Goal: Task Accomplishment & Management: Complete application form

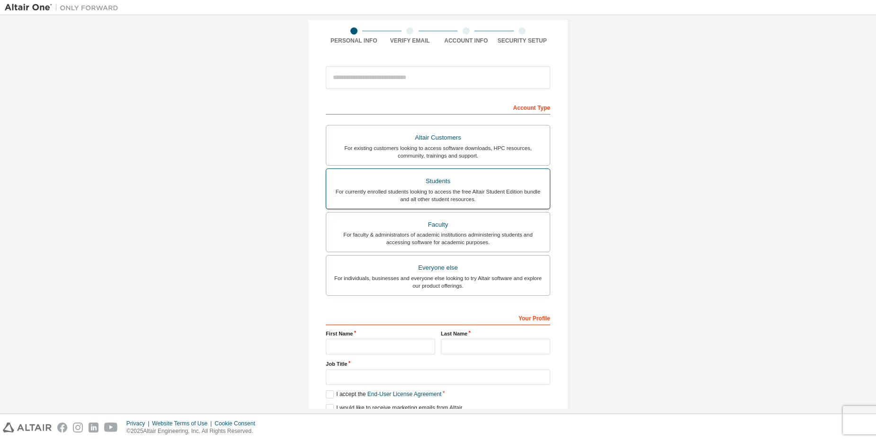
scroll to position [55, 0]
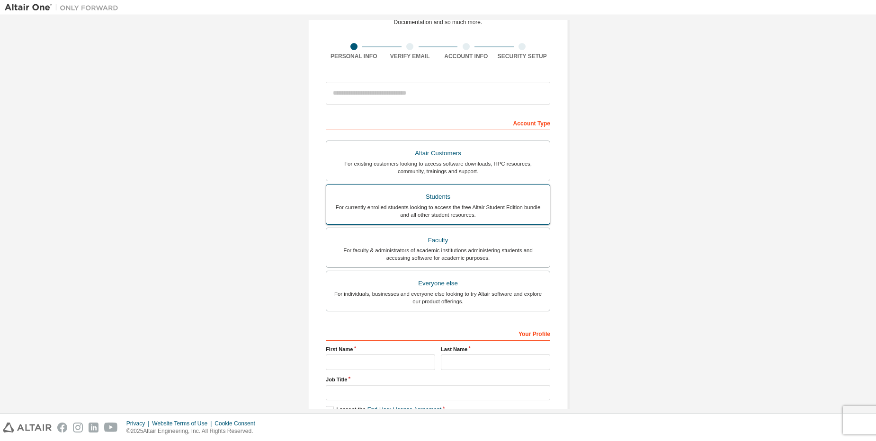
click at [447, 205] on div "For currently enrolled students looking to access the free Altair Student Editi…" at bounding box center [438, 211] width 212 height 15
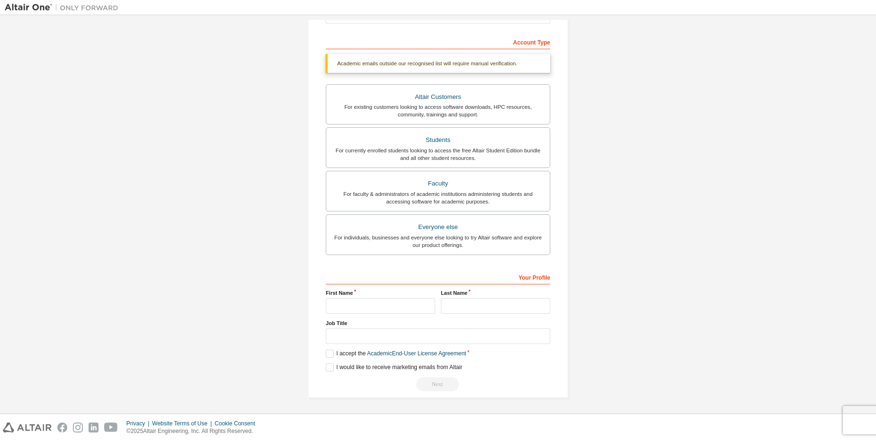
scroll to position [137, 0]
click at [369, 303] on input "text" at bounding box center [380, 306] width 109 height 16
type input "*********"
click at [466, 311] on input "text" at bounding box center [495, 306] width 109 height 16
type input "***"
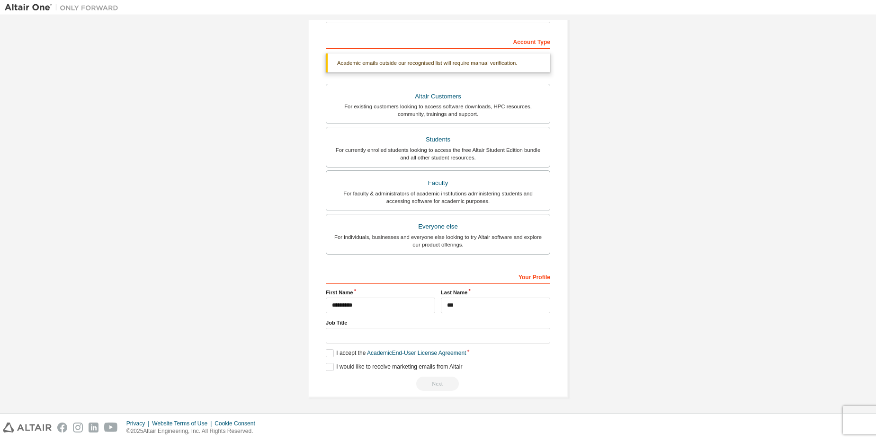
click at [331, 348] on div "Your Profile First Name ********* Last Name *** Job Title Please provide State/…" at bounding box center [438, 330] width 224 height 123
click at [331, 354] on label "I accept the Academic End-User License Agreement" at bounding box center [396, 353] width 140 height 8
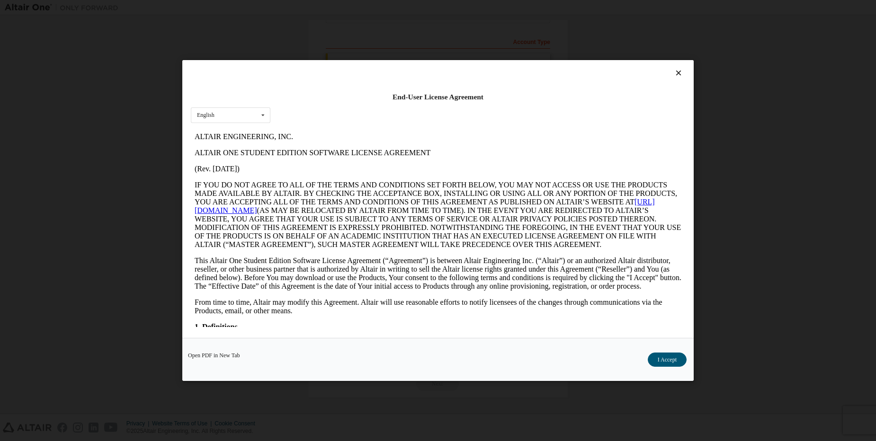
scroll to position [0, 0]
click at [667, 357] on button "I Accept" at bounding box center [667, 360] width 39 height 14
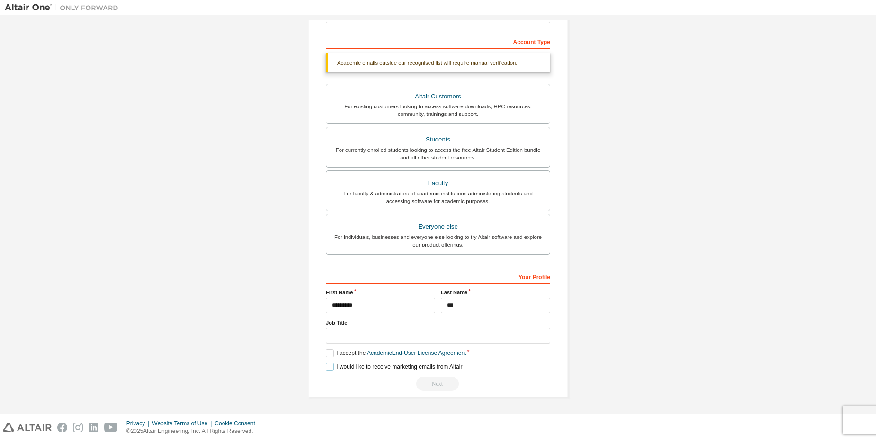
click at [329, 370] on label "I would like to receive marketing emails from Altair" at bounding box center [394, 367] width 136 height 8
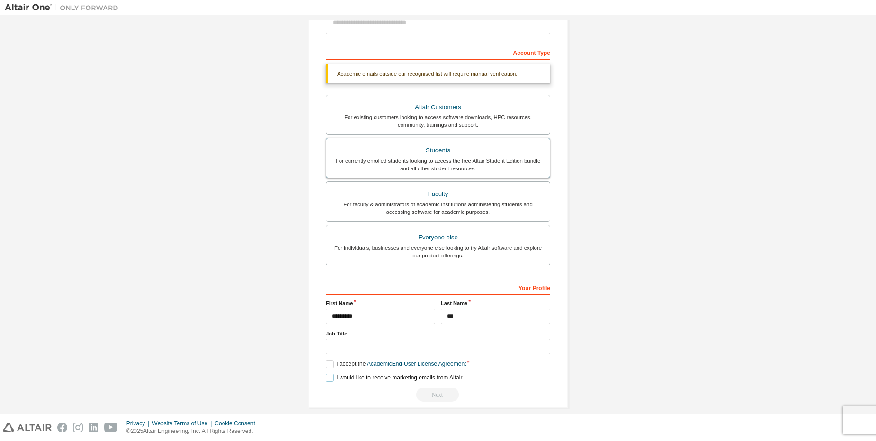
scroll to position [137, 0]
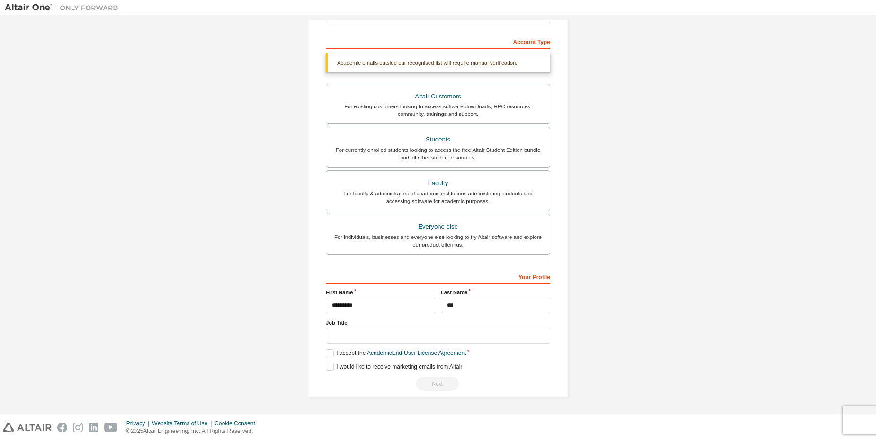
click at [445, 385] on div "Next" at bounding box center [438, 384] width 224 height 14
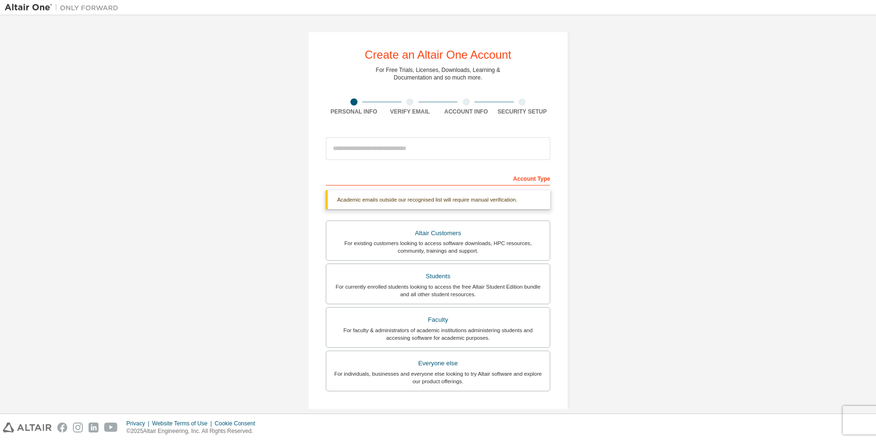
click at [460, 131] on div "Create an Altair One Account For Free Trials, Licenses, Downloads, Learning & D…" at bounding box center [438, 282] width 260 height 503
click at [451, 153] on input "email" at bounding box center [438, 148] width 224 height 23
click at [450, 160] on input "email" at bounding box center [438, 148] width 224 height 23
click at [444, 141] on input "email" at bounding box center [438, 148] width 224 height 23
type input "*"
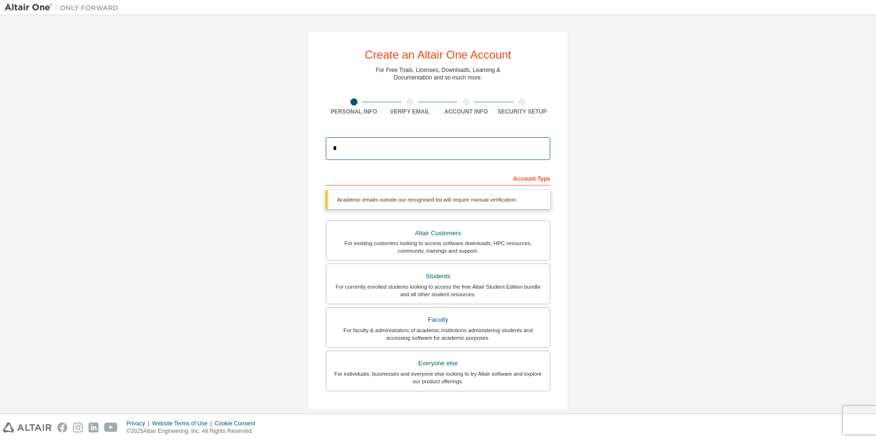
type input "**********"
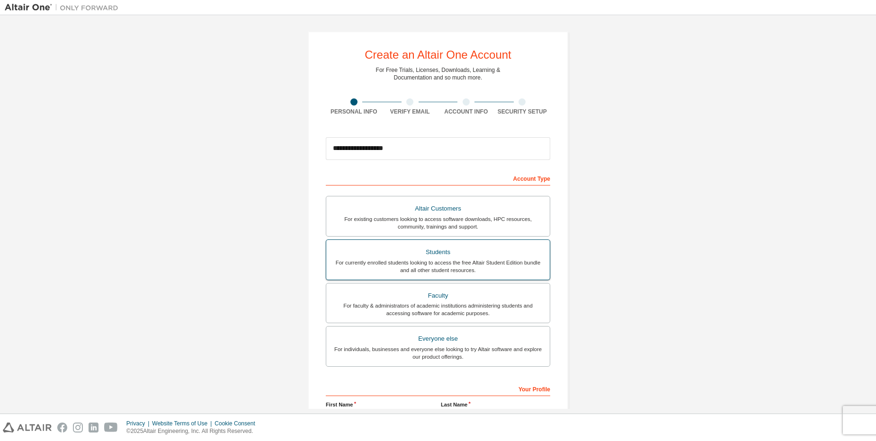
click at [396, 263] on div "For currently enrolled students looking to access the free Altair Student Editi…" at bounding box center [438, 266] width 212 height 15
click at [451, 155] on input "**********" at bounding box center [438, 148] width 224 height 23
click at [369, 148] on input "**********" at bounding box center [438, 148] width 224 height 23
drag, startPoint x: 436, startPoint y: 158, endPoint x: 310, endPoint y: 150, distance: 126.7
click at [310, 150] on div "**********" at bounding box center [438, 270] width 260 height 479
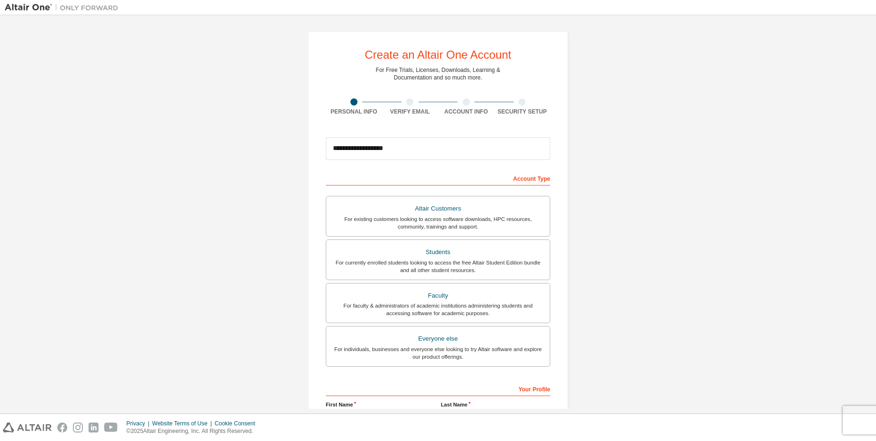
click at [480, 191] on div "Academic emails outside our recognised list will require manual verification. Y…" at bounding box center [438, 279] width 224 height 179
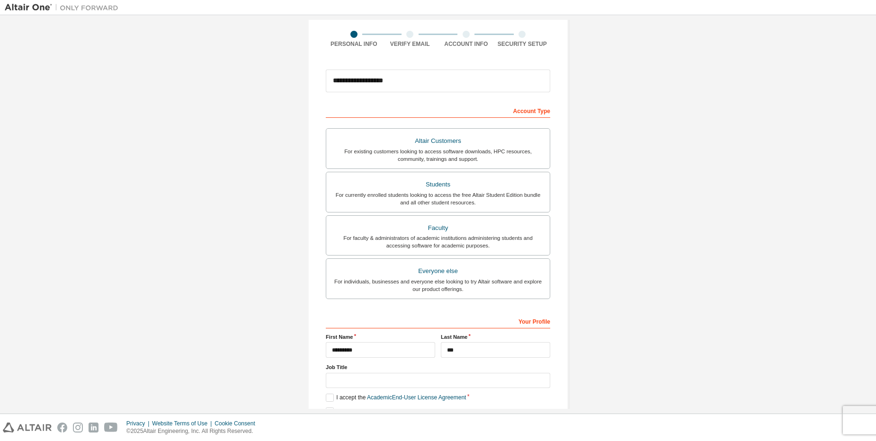
scroll to position [112, 0]
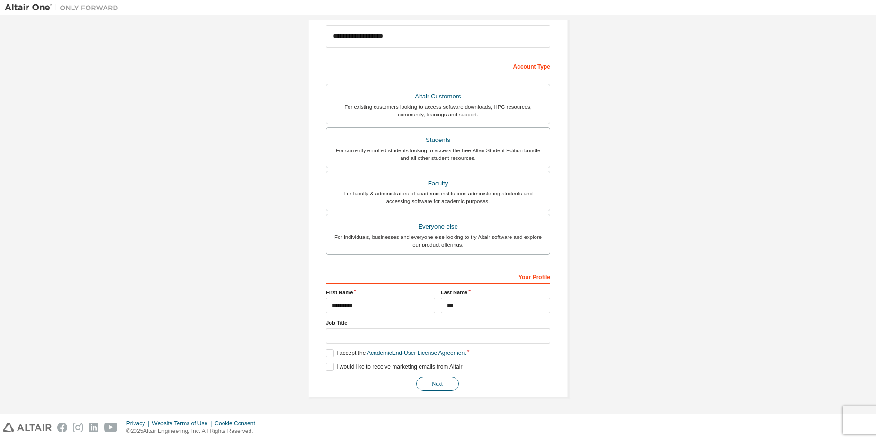
click at [438, 387] on button "Next" at bounding box center [437, 384] width 43 height 14
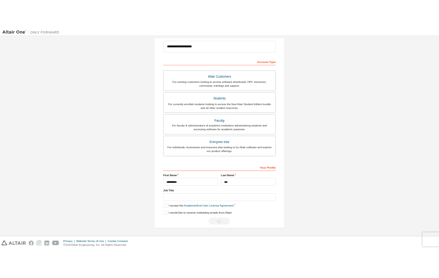
scroll to position [0, 0]
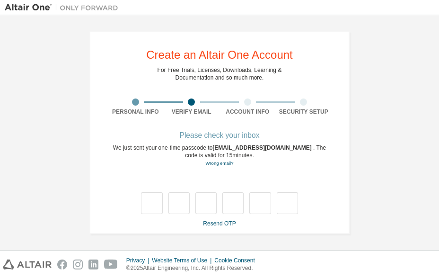
click at [164, 206] on div at bounding box center [219, 203] width 157 height 22
click at [157, 204] on input "text" at bounding box center [151, 203] width 21 height 22
type input "*"
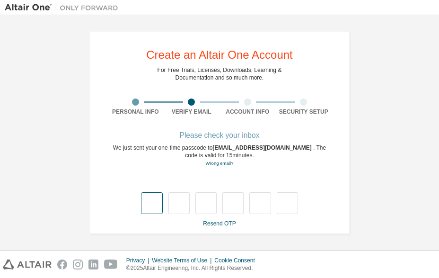
type input "*"
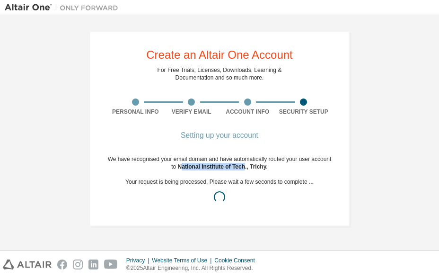
drag, startPoint x: 183, startPoint y: 168, endPoint x: 246, endPoint y: 166, distance: 62.5
click at [246, 166] on span "National Institute of Tech., Trichy ." at bounding box center [223, 166] width 90 height 7
click at [269, 195] on div at bounding box center [219, 196] width 224 height 11
